Goal: Task Accomplishment & Management: Manage account settings

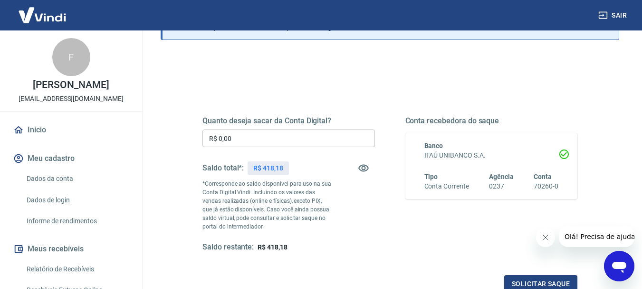
scroll to position [95, 0]
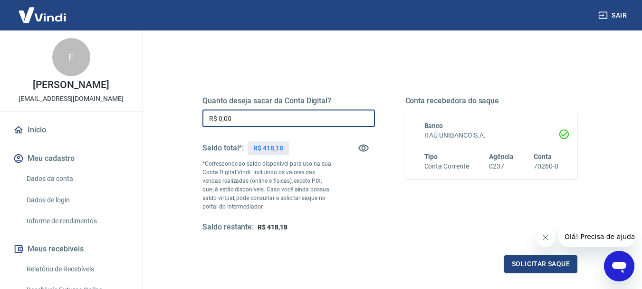
click at [225, 118] on input "R$ 0,00" at bounding box center [288, 118] width 173 height 18
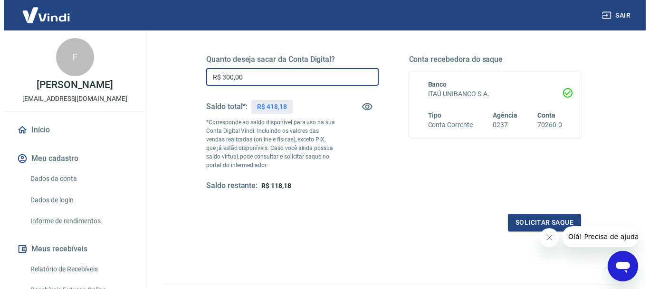
scroll to position [190, 0]
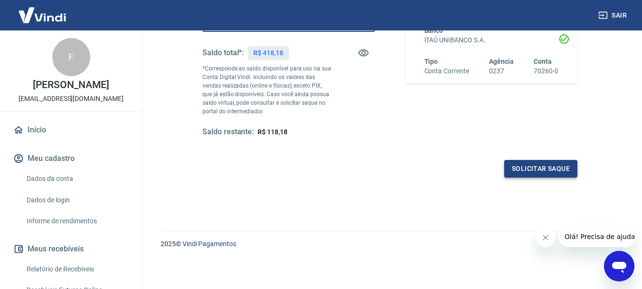
type input "R$ 300,00"
click at [545, 168] on button "Solicitar saque" at bounding box center [540, 169] width 73 height 18
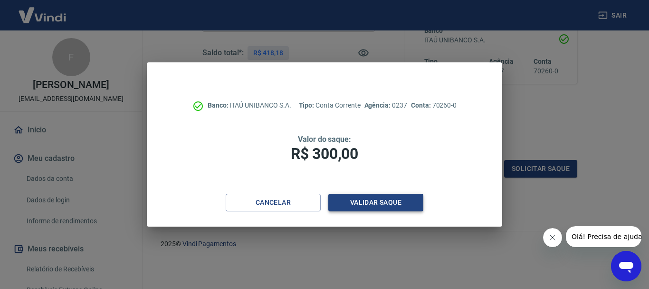
click at [379, 202] on button "Validar saque" at bounding box center [375, 202] width 95 height 18
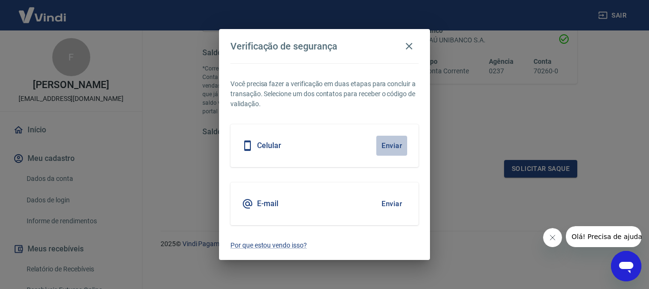
click at [388, 145] on button "Enviar" at bounding box center [391, 145] width 31 height 20
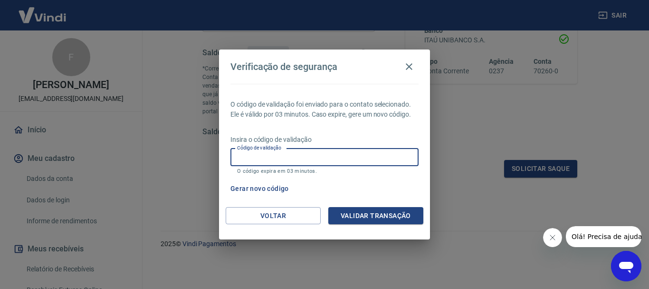
click at [235, 154] on input "Código de validação" at bounding box center [325, 157] width 188 height 18
type input "399069"
click at [369, 218] on button "Validar transação" at bounding box center [375, 216] width 95 height 18
